Goal: Navigation & Orientation: Find specific page/section

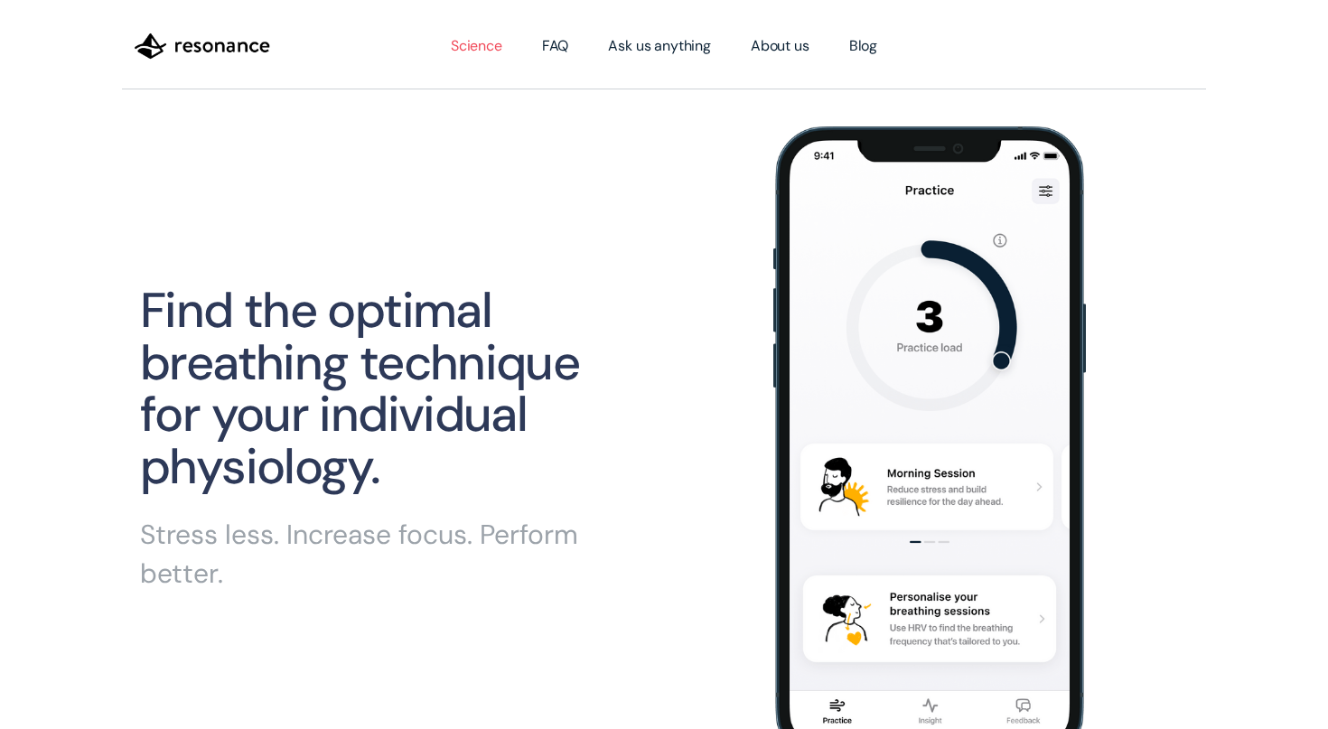
click at [463, 46] on link "Science" at bounding box center [476, 46] width 91 height 51
click at [906, 338] on img at bounding box center [938, 443] width 331 height 634
click at [790, 47] on link "About us" at bounding box center [780, 46] width 98 height 51
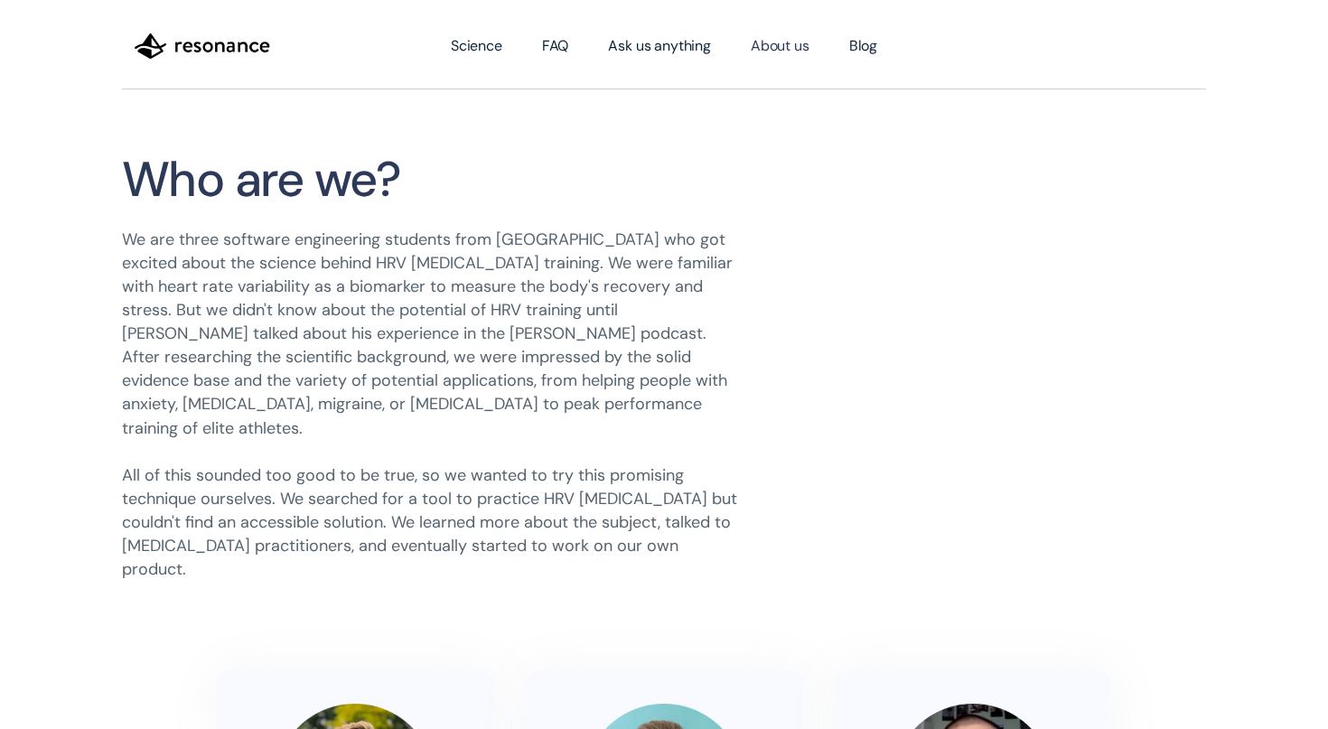
click at [224, 32] on img "home" at bounding box center [202, 46] width 135 height 31
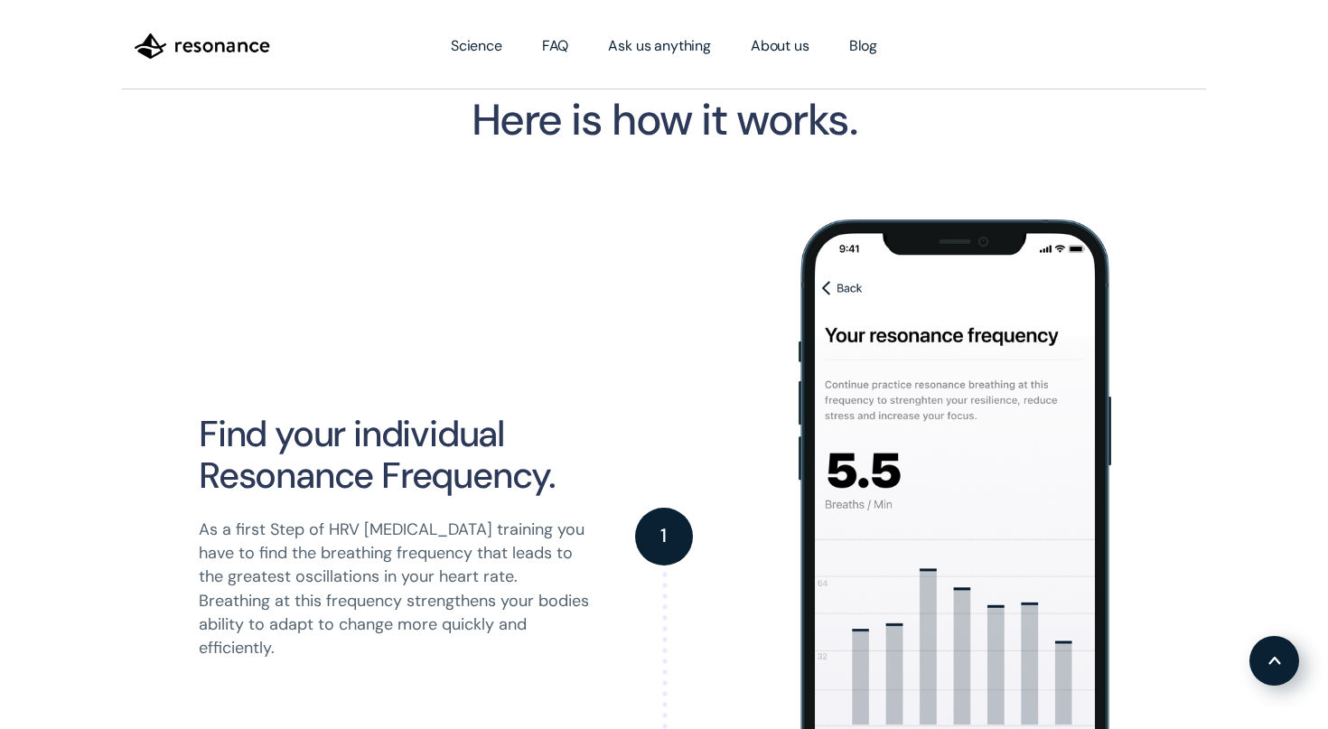
scroll to position [1788, 0]
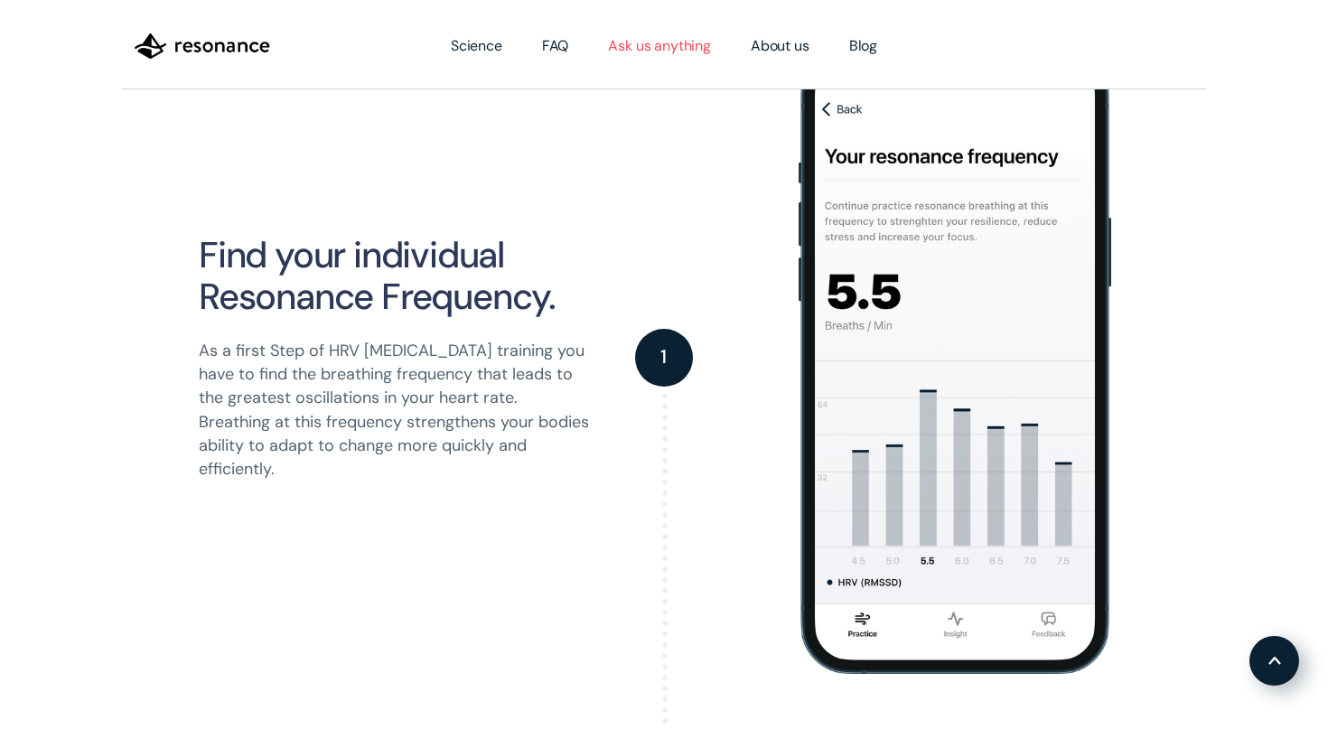
click at [644, 53] on link "Ask us anything" at bounding box center [659, 46] width 143 height 51
